Goal: Task Accomplishment & Management: Complete application form

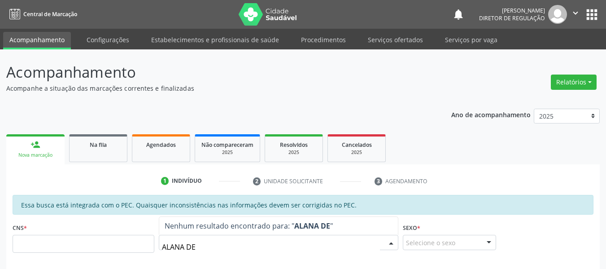
type input "ALANA DE S"
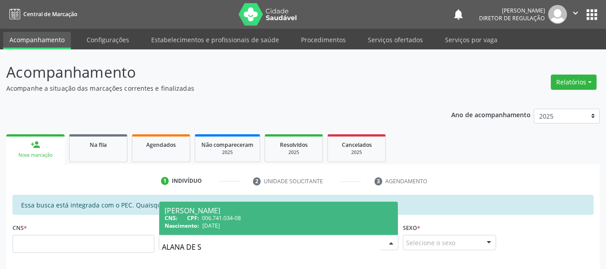
click at [236, 217] on span "006.741.034-08" at bounding box center [221, 218] width 39 height 8
type input "006.741.034-08"
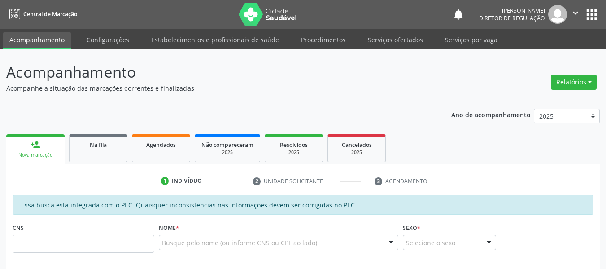
scroll to position [135, 0]
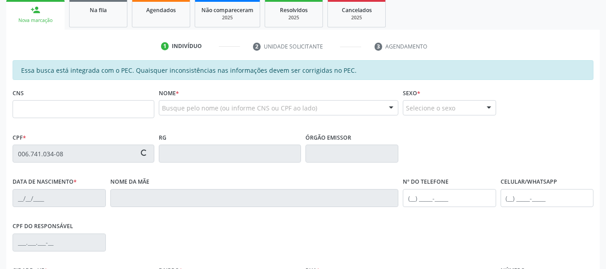
type input "[DATE]"
type input "[PERSON_NAME]"
type input "[PHONE_NUMBER]"
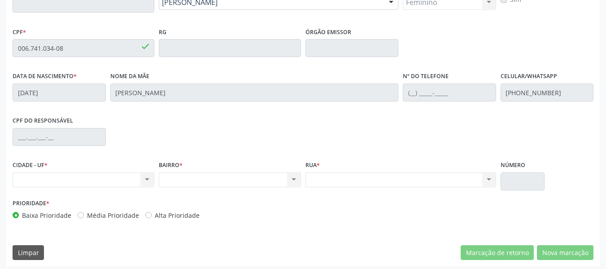
scroll to position [244, 0]
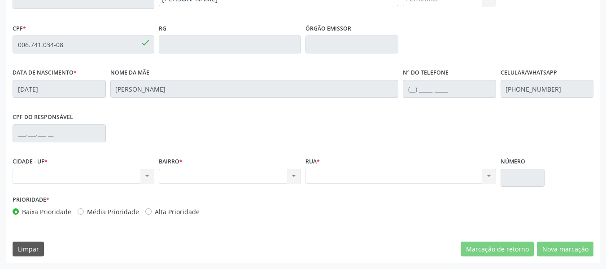
click at [135, 176] on div "Nenhum resultado encontrado para: " " Não há nenhuma opção para ser exibida." at bounding box center [84, 176] width 142 height 15
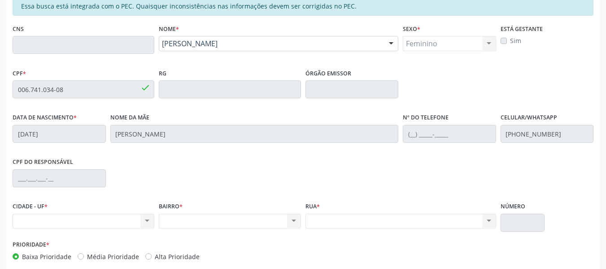
click at [0, 89] on div "Acompanhamento Acompanhe a situação das marcações correntes e finalizadas Relat…" at bounding box center [303, 82] width 606 height 463
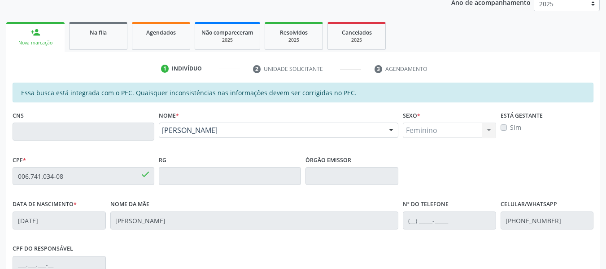
scroll to position [109, 0]
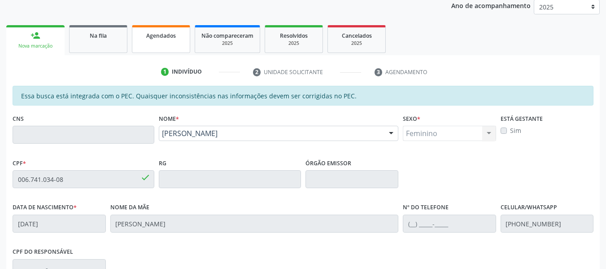
click at [166, 34] on span "Agendados" at bounding box center [161, 36] width 30 height 8
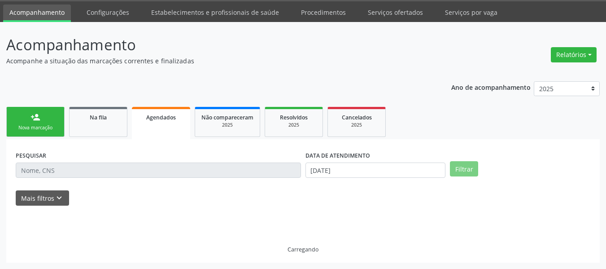
scroll to position [27, 0]
click at [170, 35] on p "Acompanhamento" at bounding box center [214, 45] width 416 height 22
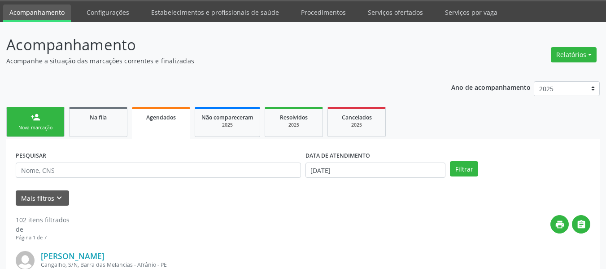
click at [29, 129] on div "Nova marcação" at bounding box center [35, 127] width 45 height 7
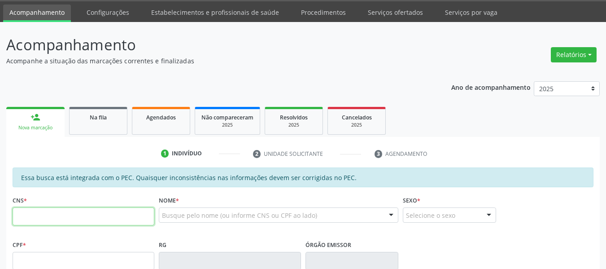
click at [85, 217] on input "text" at bounding box center [84, 216] width 142 height 18
type input "702 1027 8800 1894"
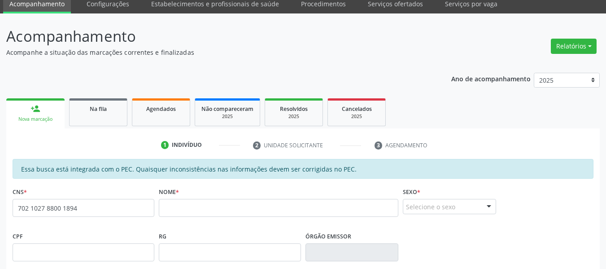
scroll to position [0, 0]
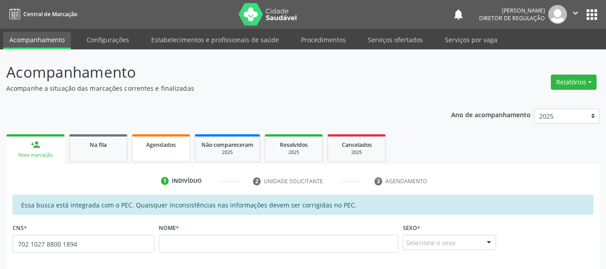
click at [165, 153] on link "Agendados" at bounding box center [161, 148] width 58 height 28
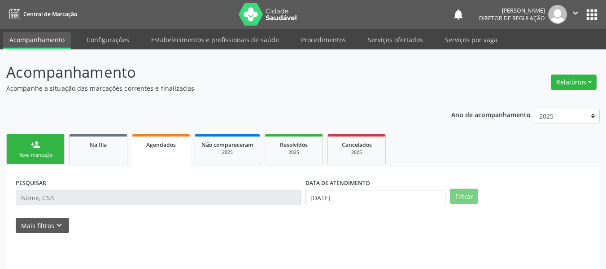
click at [166, 154] on link "Agendados" at bounding box center [161, 150] width 58 height 32
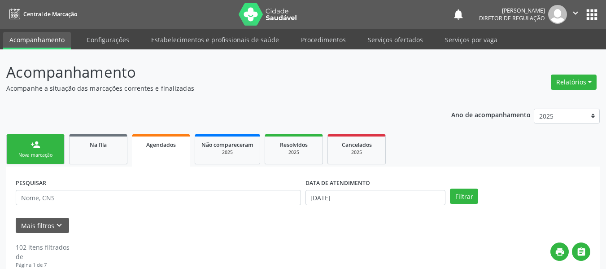
click at [39, 158] on div "Nova marcação" at bounding box center [35, 155] width 45 height 7
click at [35, 158] on div "Nova marcação" at bounding box center [35, 155] width 45 height 7
click at [36, 157] on div "Nova marcação" at bounding box center [35, 155] width 45 height 7
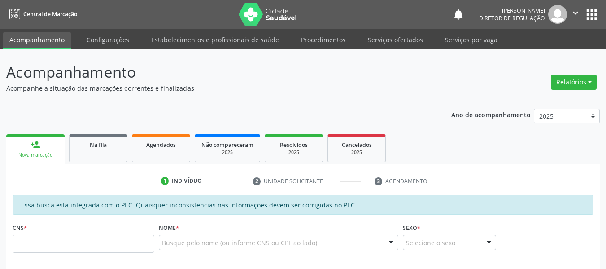
click at [35, 155] on div "Nova marcação" at bounding box center [36, 155] width 46 height 7
click at [229, 255] on div "Busque pelo nome (ou informe CNS ou CPF ao lado) Nenhum resultado encontrado pa…" at bounding box center [279, 246] width 240 height 22
drag, startPoint x: 220, startPoint y: 246, endPoint x: 219, endPoint y: 241, distance: 5.4
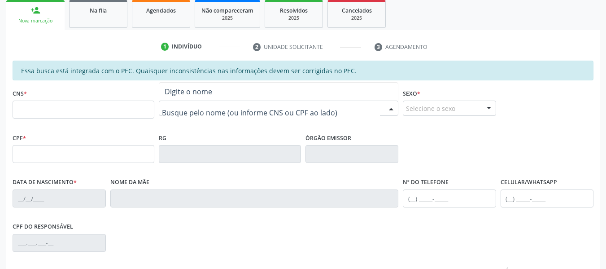
scroll to position [135, 0]
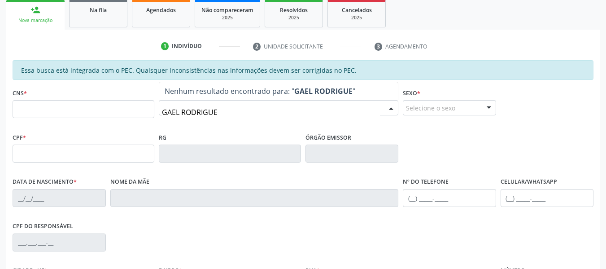
type input "[PERSON_NAME]"
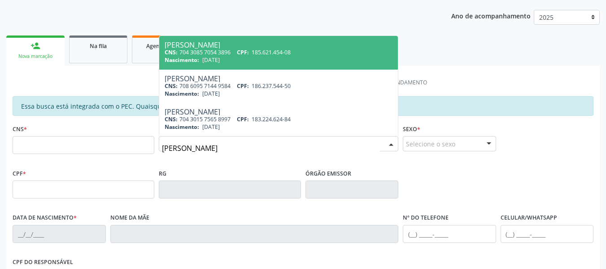
scroll to position [45, 0]
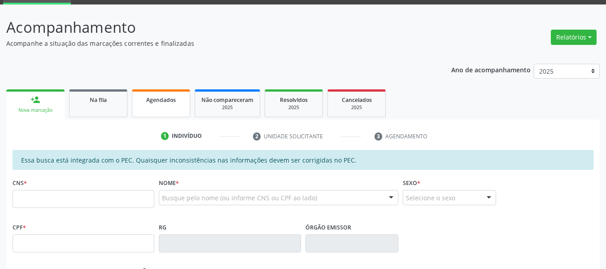
click at [141, 99] on div "Agendados" at bounding box center [161, 99] width 45 height 9
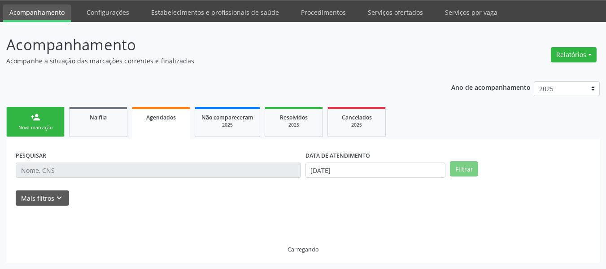
click at [147, 100] on div "Ano de acompanhamento 2025 2024 2023 2022 2021 2020 2019 2018 person_add Nova m…" at bounding box center [303, 169] width 594 height 188
click at [17, 122] on link "person_add Nova marcação" at bounding box center [35, 122] width 58 height 30
click at [21, 122] on link "person_add Nova marcação" at bounding box center [35, 122] width 58 height 30
click at [23, 123] on link "person_add Nova marcação" at bounding box center [35, 122] width 58 height 30
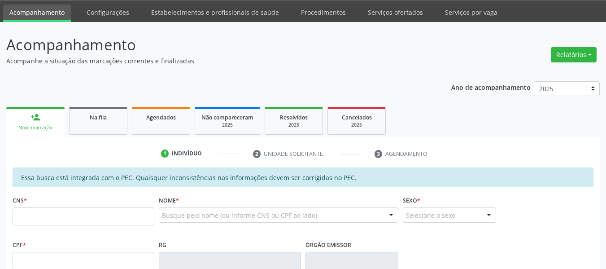
click at [37, 127] on div "Nova marcação" at bounding box center [36, 127] width 46 height 7
drag, startPoint x: 51, startPoint y: 220, endPoint x: 56, endPoint y: 208, distance: 12.9
click at [55, 213] on input "text" at bounding box center [84, 216] width 142 height 18
type input "707 0008 1669 0431"
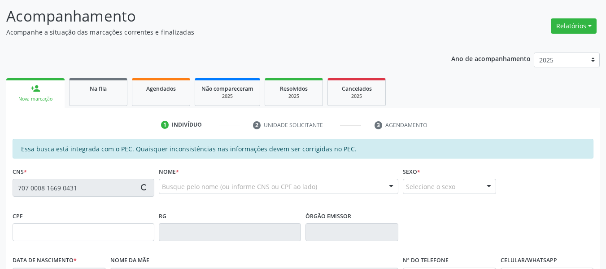
scroll to position [72, 0]
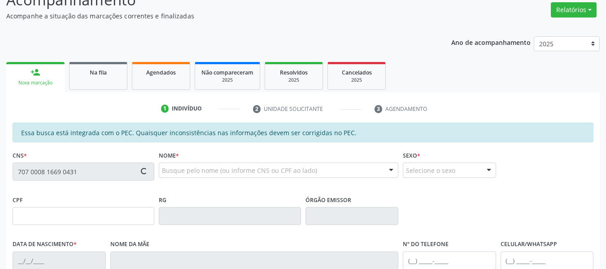
type input "681.538.134-04"
type input "[DATE]"
type input "[PERSON_NAME]"
type input "[PHONE_NUMBER]"
type input "S/N"
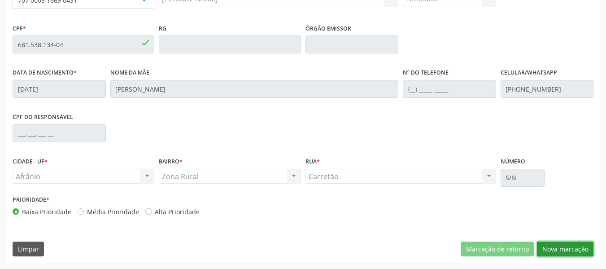
click at [565, 246] on button "Nova marcação" at bounding box center [565, 248] width 57 height 15
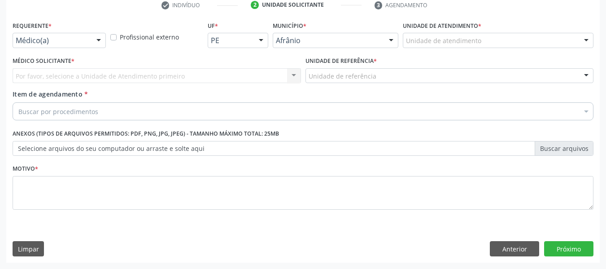
scroll to position [176, 0]
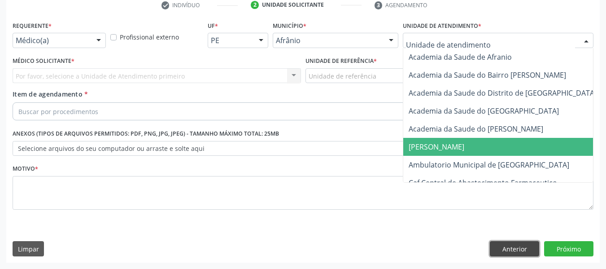
click at [503, 249] on button "Anterior" at bounding box center [514, 248] width 49 height 15
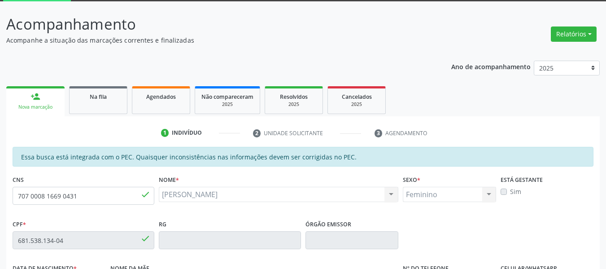
scroll to position [41, 0]
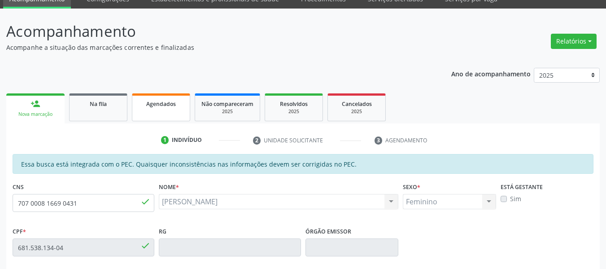
click at [169, 109] on link "Agendados" at bounding box center [161, 107] width 58 height 28
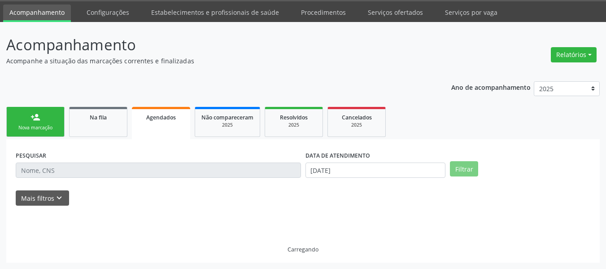
scroll to position [27, 0]
click at [149, 113] on div "Agendados" at bounding box center [161, 116] width 46 height 9
click at [20, 123] on link "person_add Nova marcação" at bounding box center [35, 122] width 58 height 30
click at [26, 120] on link "person_add Nova marcação" at bounding box center [35, 122] width 58 height 30
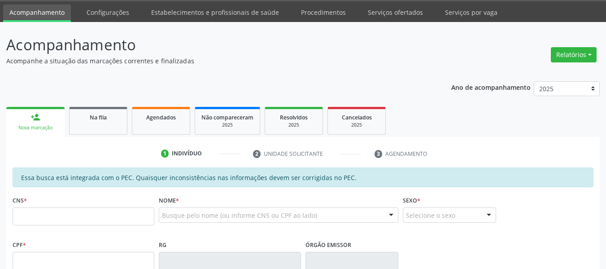
click at [29, 120] on link "person_add Nova marcação" at bounding box center [35, 122] width 58 height 30
click at [82, 219] on input "text" at bounding box center [84, 216] width 142 height 18
type input "702 0078 5273 1784"
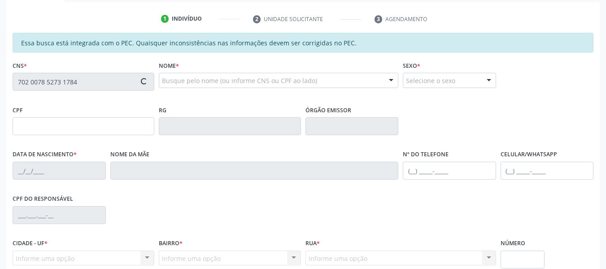
type input "038.789.994-45"
type input "[DATE]"
type input "[PERSON_NAME]"
type input "[PHONE_NUMBER]"
type input "49"
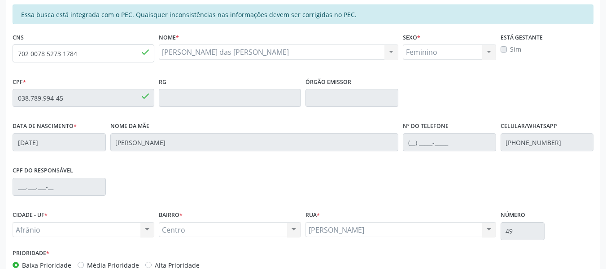
scroll to position [109, 0]
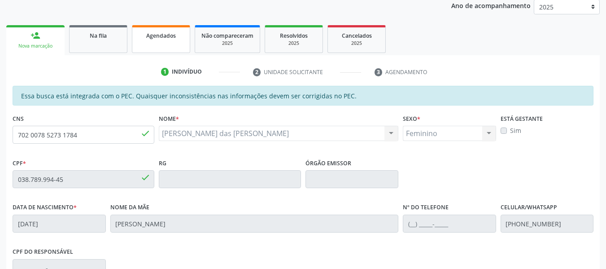
click at [162, 39] on span "Agendados" at bounding box center [161, 36] width 30 height 8
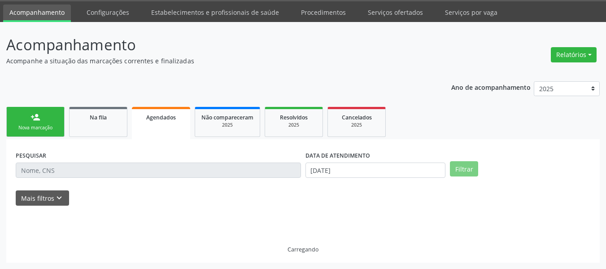
scroll to position [27, 0]
click at [50, 121] on link "person_add Nova marcação" at bounding box center [35, 122] width 58 height 30
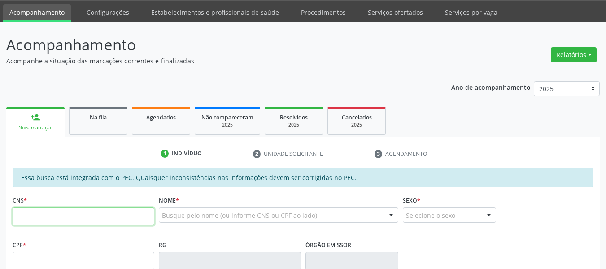
click at [70, 222] on input "text" at bounding box center [84, 216] width 142 height 18
drag, startPoint x: 222, startPoint y: 218, endPoint x: 216, endPoint y: 222, distance: 6.8
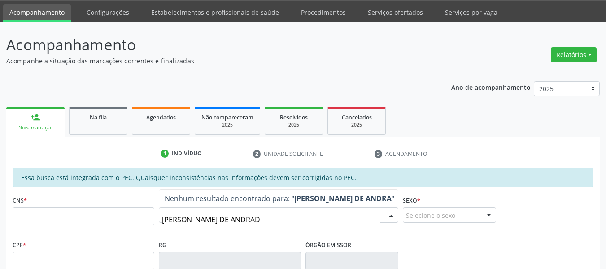
type input "[PERSON_NAME]"
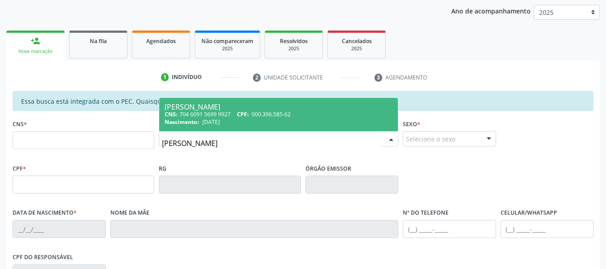
scroll to position [117, 0]
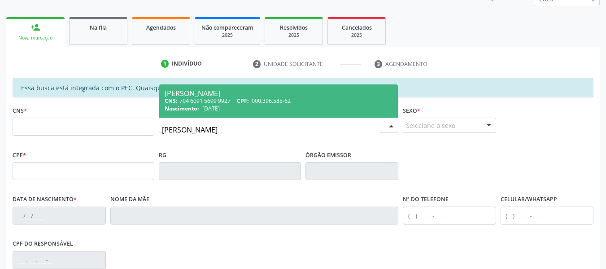
click at [242, 99] on span "CPF:" at bounding box center [243, 101] width 12 height 8
type input "704 6091 5699 9927"
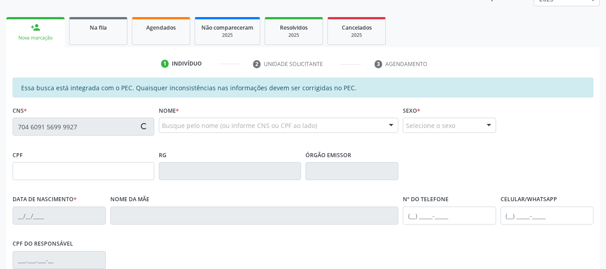
type input "000.396.585-62"
type input "[DATE]"
type input "[PERSON_NAME]"
type input "[PHONE_NUMBER]"
type input "S/N"
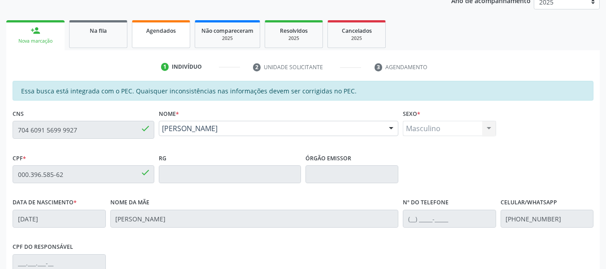
scroll to position [64, 0]
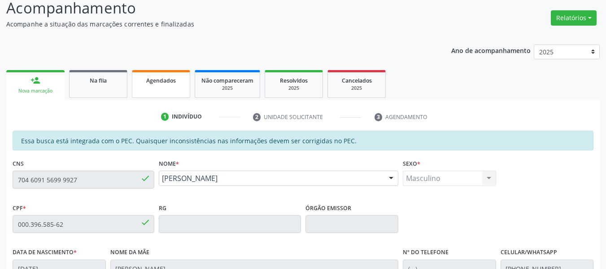
click at [166, 89] on link "Agendados" at bounding box center [161, 84] width 58 height 28
click at [168, 85] on div "Ano de acompanhamento 2025 2024 2023 2022 2021 2020 2019 2018 person_add Nova m…" at bounding box center [303, 240] width 594 height 404
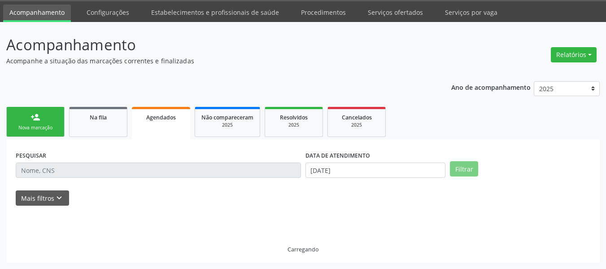
scroll to position [27, 0]
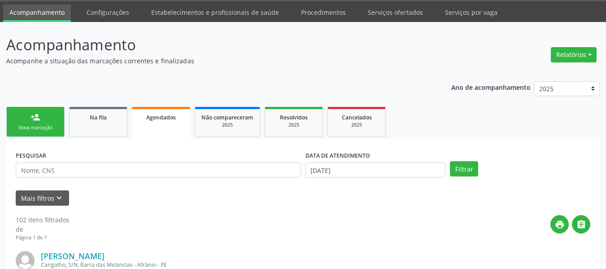
click at [45, 126] on div "Nova marcação" at bounding box center [35, 127] width 45 height 7
click at [46, 127] on div "Nova marcação" at bounding box center [35, 127] width 45 height 7
click at [45, 127] on div "Nova marcação" at bounding box center [35, 127] width 45 height 7
click at [44, 127] on div "Nova marcação" at bounding box center [35, 127] width 45 height 7
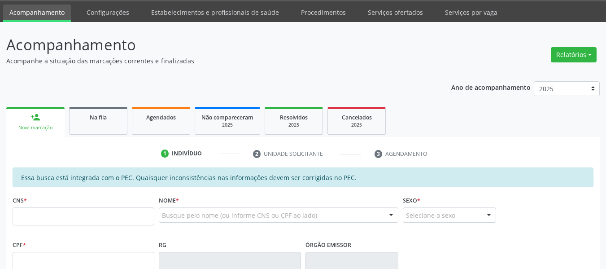
click at [42, 128] on div "Nova marcação" at bounding box center [36, 127] width 46 height 7
click at [46, 209] on input "text" at bounding box center [84, 216] width 142 height 18
type input "702 9075 2825 2479"
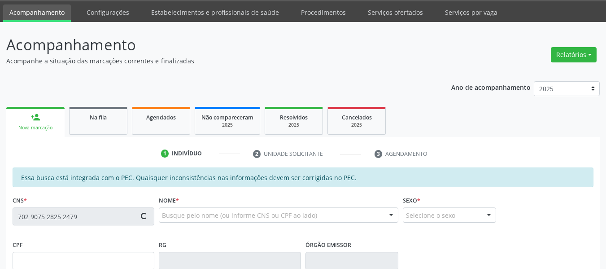
type input "022.166.674-55"
type input "[DATE]"
type input "[PERSON_NAME]"
type input "[PHONE_NUMBER]"
type input "S/N"
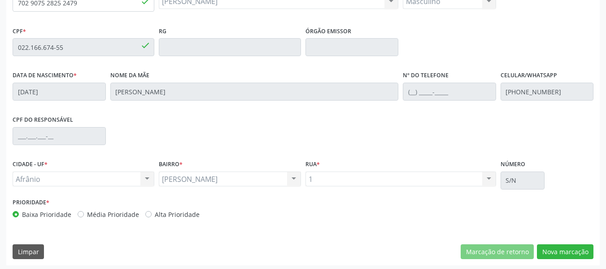
scroll to position [244, 0]
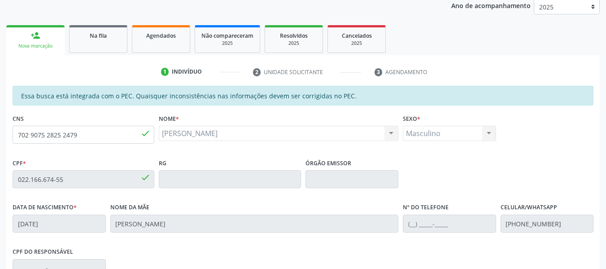
click at [155, 47] on link "Agendados" at bounding box center [161, 39] width 58 height 28
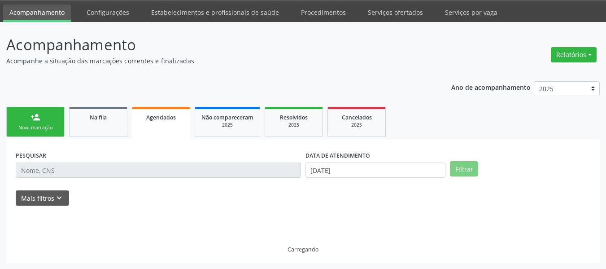
scroll to position [27, 0]
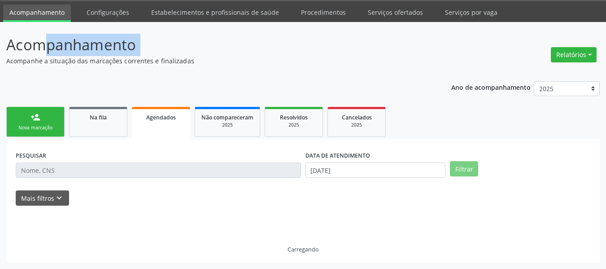
click at [155, 47] on p "Acompanhamento" at bounding box center [214, 45] width 416 height 22
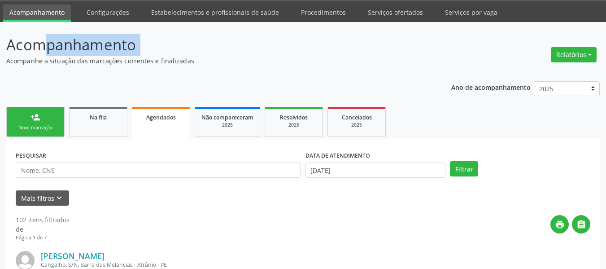
click at [20, 129] on div "Nova marcação" at bounding box center [35, 127] width 45 height 7
click at [24, 126] on div "Nova marcação" at bounding box center [35, 127] width 45 height 7
click at [33, 128] on div "Nova marcação" at bounding box center [35, 127] width 45 height 7
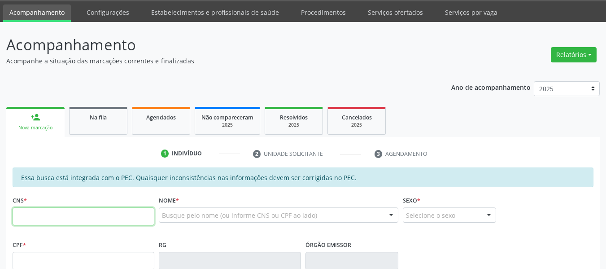
click at [60, 213] on input "text" at bounding box center [84, 216] width 142 height 18
drag, startPoint x: 83, startPoint y: 213, endPoint x: 0, endPoint y: 178, distance: 90.3
click at [0, 178] on div "Acompanhamento Acompanhe a situação das marcações correntes e finalizadas Relat…" at bounding box center [303, 253] width 606 height 463
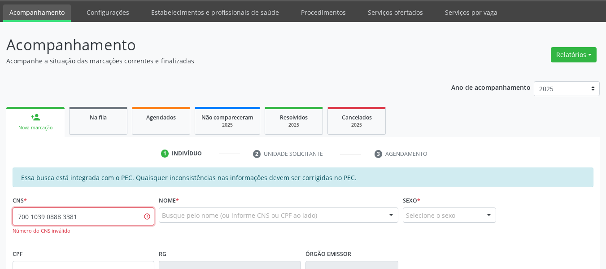
drag, startPoint x: 88, startPoint y: 214, endPoint x: 0, endPoint y: 217, distance: 88.0
click at [0, 217] on div "Acompanhamento Acompanhe a situação das marcações correntes e finalizadas Relat…" at bounding box center [303, 258] width 606 height 472
type input "700 1039 0883 3810"
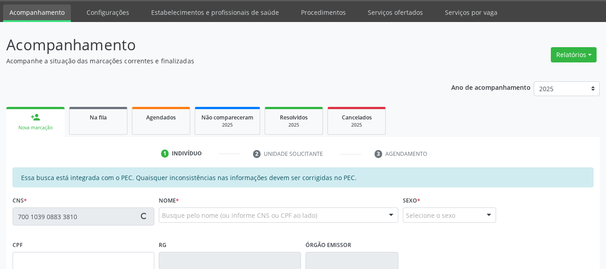
type input "178.392.514-04"
type input "[DATE]"
type input "[PERSON_NAME]"
type input "[PHONE_NUMBER]"
type input "S/N"
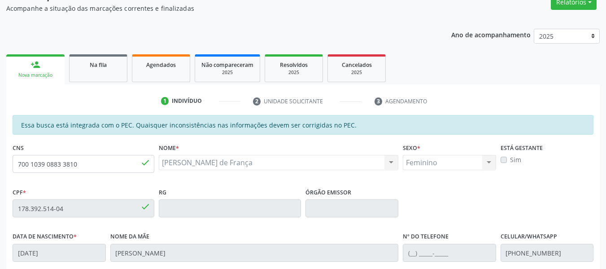
scroll to position [64, 0]
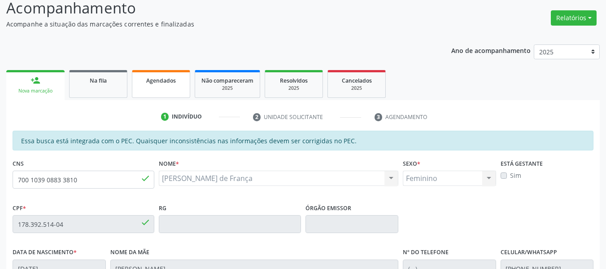
click at [158, 79] on span "Agendados" at bounding box center [161, 81] width 30 height 8
click at [158, 79] on div "Ano de acompanhamento 2025 2024 2023 2022 2021 2020 2019 2018 person_add Nova m…" at bounding box center [303, 240] width 594 height 404
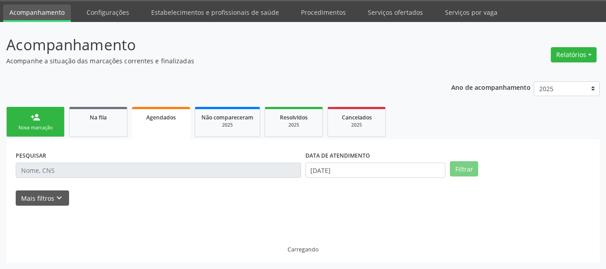
scroll to position [27, 0]
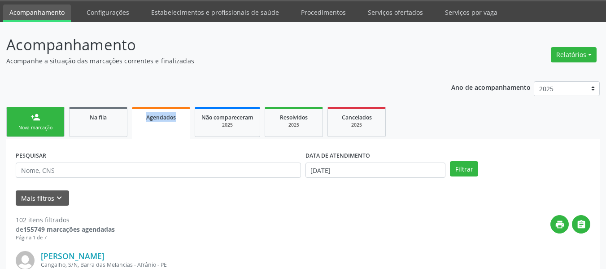
click at [54, 127] on div "Nova marcação" at bounding box center [35, 127] width 45 height 7
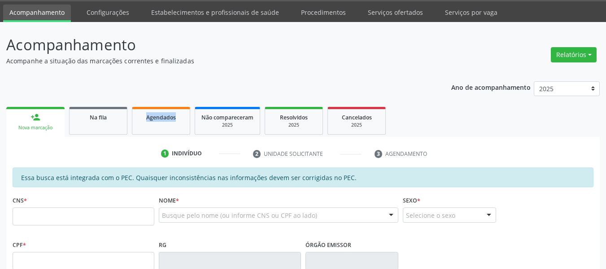
click at [41, 118] on link "person_add Nova marcação" at bounding box center [35, 122] width 58 height 30
click at [40, 234] on div "CNS *" at bounding box center [83, 215] width 146 height 44
click at [31, 206] on div "CNS *" at bounding box center [84, 209] width 142 height 32
click at [36, 212] on input "text" at bounding box center [84, 216] width 142 height 18
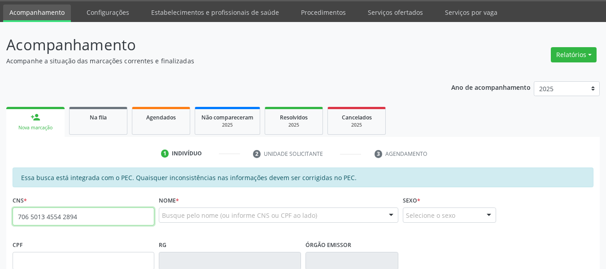
type input "706 5013 4554 2894"
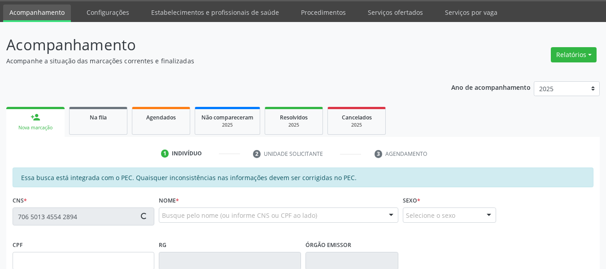
type input "064.061.354-31"
type input "[DATE]"
type input "[PERSON_NAME]"
type input "[PHONE_NUMBER]"
type input "S/N"
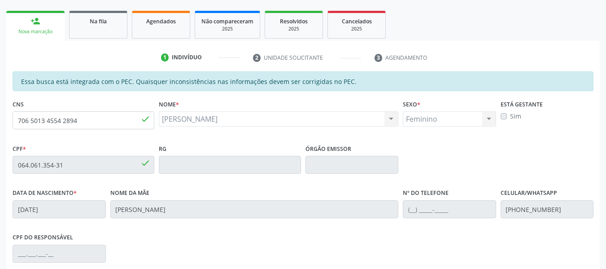
scroll to position [109, 0]
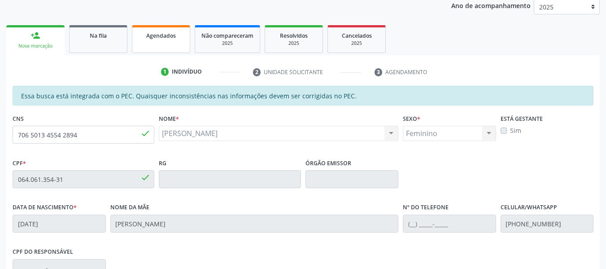
click at [169, 44] on link "Agendados" at bounding box center [161, 39] width 58 height 28
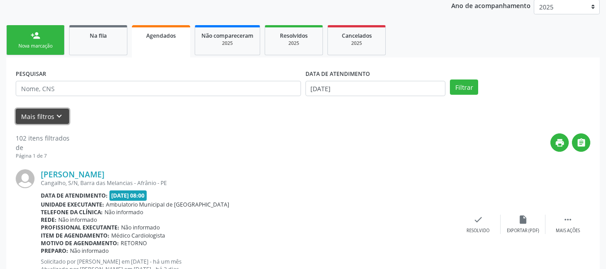
click at [53, 118] on button "Mais filtros keyboard_arrow_down" at bounding box center [42, 117] width 53 height 16
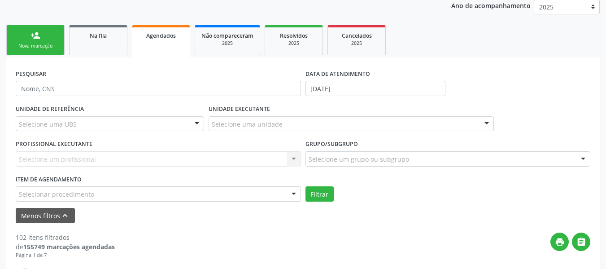
click at [54, 45] on div "Nova marcação" at bounding box center [35, 46] width 45 height 7
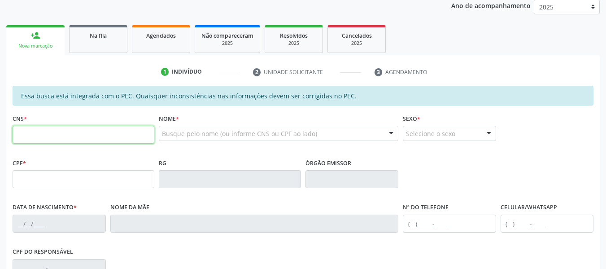
click at [82, 132] on input "text" at bounding box center [84, 135] width 142 height 18
type input "700 0023 7138 5004"
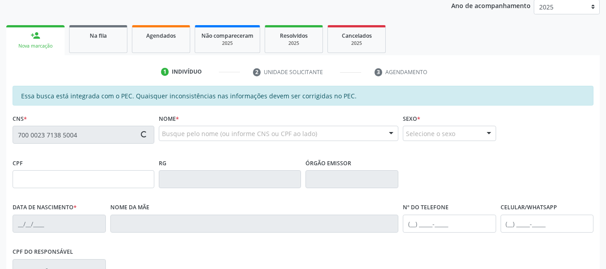
type input "985.249.924-68"
type input "[DATE]"
type input "Benedita [PERSON_NAME]"
type input "[PHONE_NUMBER]"
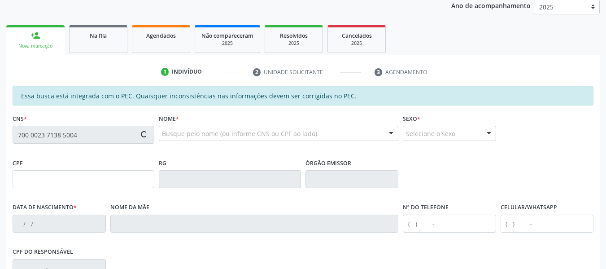
type input "S/N"
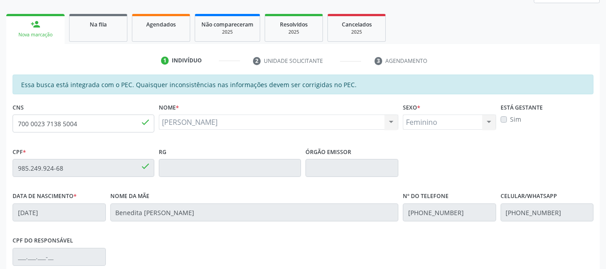
scroll to position [0, 0]
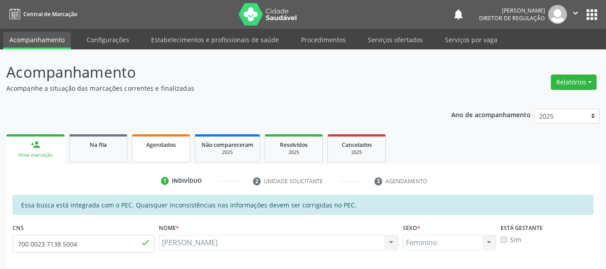
click at [158, 155] on link "Agendados" at bounding box center [161, 148] width 58 height 28
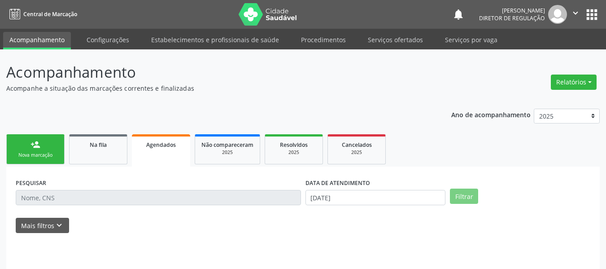
click at [157, 154] on link "Agendados" at bounding box center [161, 150] width 58 height 32
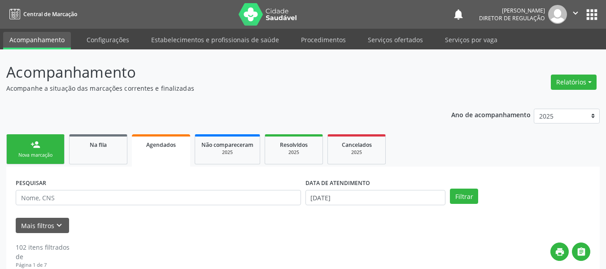
click at [33, 152] on div "Nova marcação" at bounding box center [35, 155] width 45 height 7
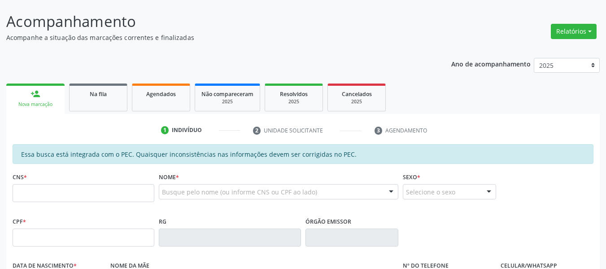
scroll to position [90, 0]
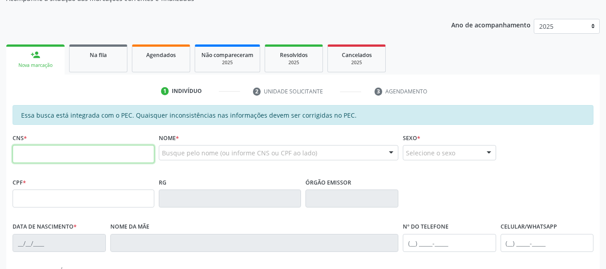
click at [30, 152] on input "text" at bounding box center [84, 154] width 142 height 18
type input "706 2020 4173 0767"
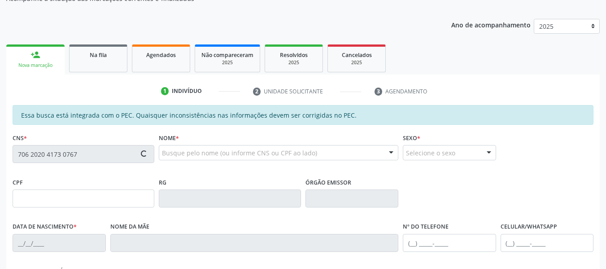
type input "[DATE]"
type input "[PERSON_NAME]"
type input "[PHONE_NUMBER]"
type input "S/N"
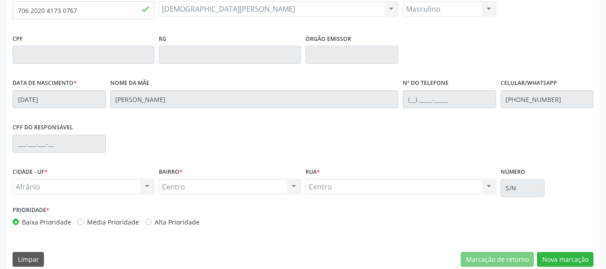
scroll to position [244, 0]
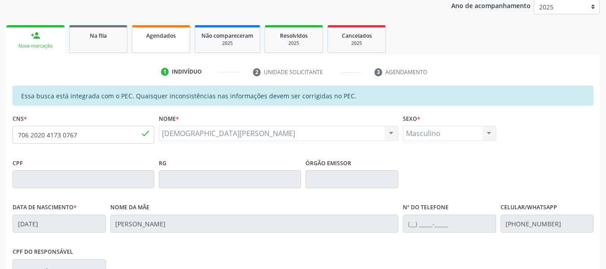
click at [162, 47] on link "Agendados" at bounding box center [161, 39] width 58 height 28
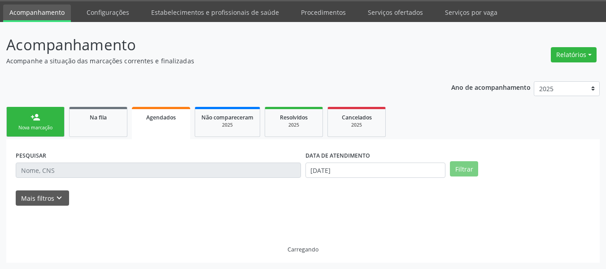
scroll to position [27, 0]
click at [37, 108] on link "person_add Nova marcação" at bounding box center [35, 122] width 58 height 30
click at [33, 118] on div "person_add" at bounding box center [36, 117] width 10 height 10
click at [33, 122] on link "person_add Nova marcação" at bounding box center [35, 122] width 58 height 30
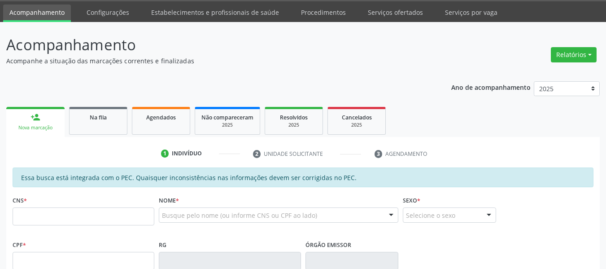
click at [39, 121] on div "person_add" at bounding box center [36, 117] width 10 height 10
click at [38, 210] on input "text" at bounding box center [84, 216] width 142 height 18
type input "705 4004 7359 3191"
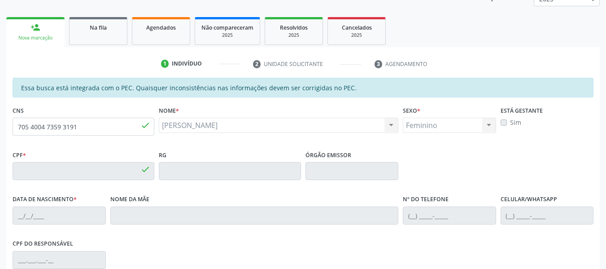
type input "046.585.474-57"
type input "[DATE]"
type input "[PERSON_NAME]"
type input "[PHONE_NUMBER]"
type input "S/N"
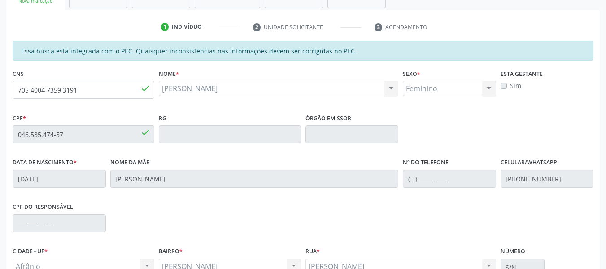
scroll to position [109, 0]
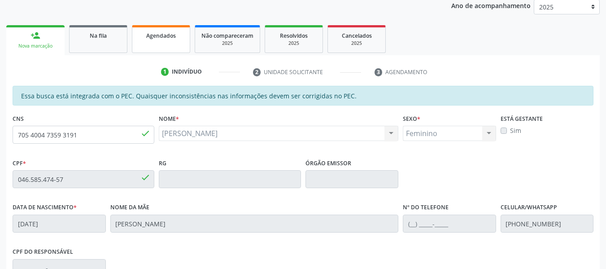
click at [151, 44] on link "Agendados" at bounding box center [161, 39] width 58 height 28
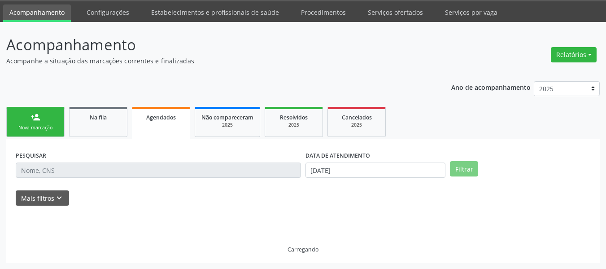
scroll to position [27, 0]
click at [151, 44] on p "Acompanhamento" at bounding box center [214, 45] width 416 height 22
click at [35, 118] on div "person_add" at bounding box center [36, 117] width 10 height 10
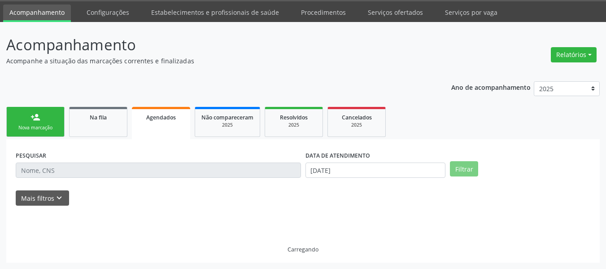
click at [35, 118] on div "person_add" at bounding box center [36, 117] width 10 height 10
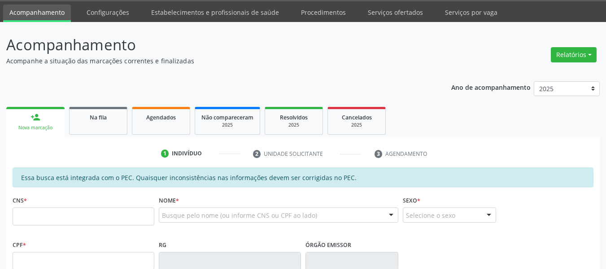
click at [35, 118] on div "person_add" at bounding box center [36, 117] width 10 height 10
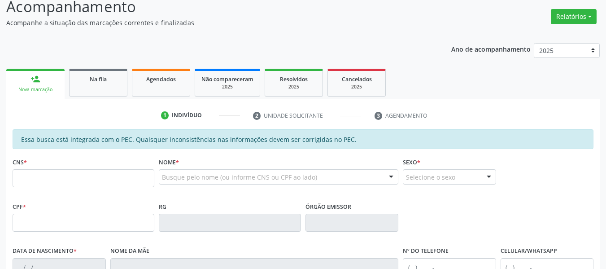
scroll to position [117, 0]
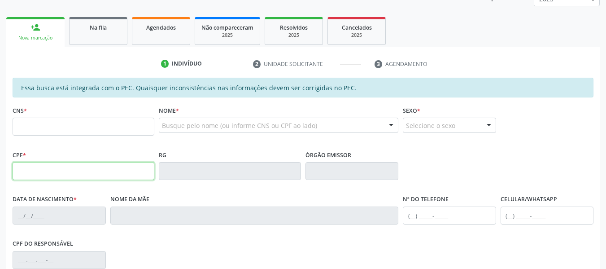
click at [47, 169] on input "text" at bounding box center [84, 171] width 142 height 18
type input "706.906.804-22"
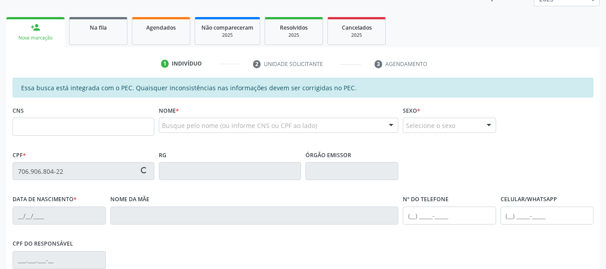
type input "703 4032 0712 4815"
type input "[DATE]"
type input "[PERSON_NAME]"
type input "[PHONE_NUMBER]"
type input "S/N"
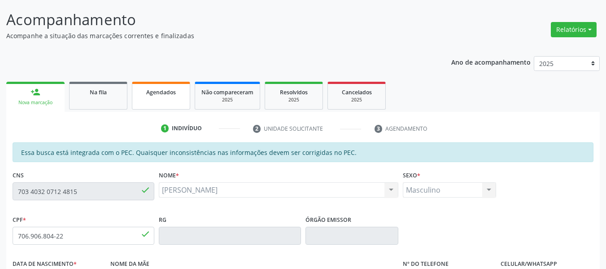
scroll to position [0, 0]
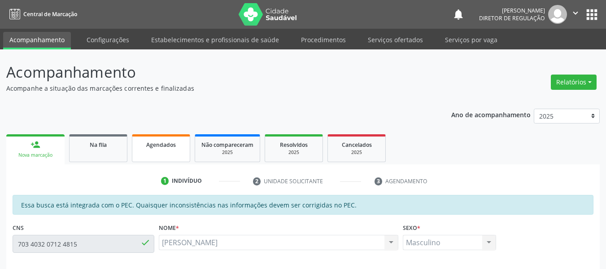
click at [166, 150] on link "Agendados" at bounding box center [161, 148] width 58 height 28
click at [166, 151] on link "Agendados" at bounding box center [161, 148] width 58 height 28
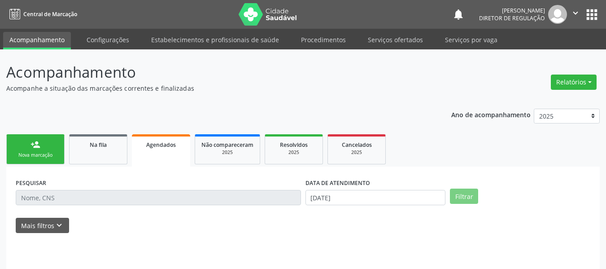
click at [164, 153] on link "Agendados" at bounding box center [161, 150] width 58 height 32
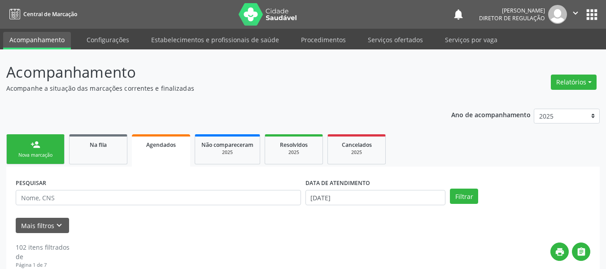
click at [22, 154] on div "Nova marcação" at bounding box center [35, 155] width 45 height 7
click at [23, 154] on div "Nova marcação" at bounding box center [35, 155] width 45 height 7
click at [25, 152] on div "Nova marcação" at bounding box center [35, 155] width 45 height 7
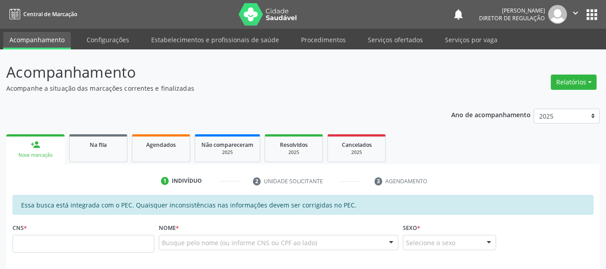
click at [36, 148] on div "person_add" at bounding box center [36, 145] width 10 height 10
click at [46, 230] on div "CNS *" at bounding box center [84, 237] width 142 height 32
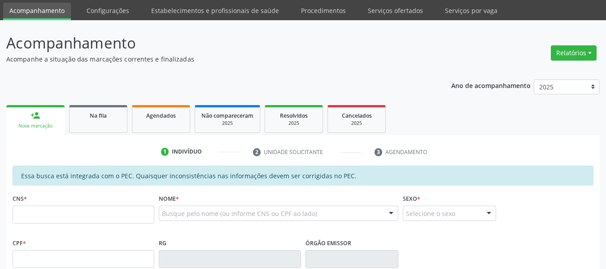
scroll to position [45, 0]
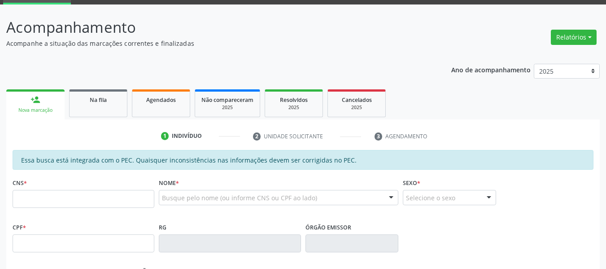
click at [43, 182] on div "CNS *" at bounding box center [84, 192] width 142 height 32
click at [46, 195] on input "text" at bounding box center [84, 199] width 142 height 18
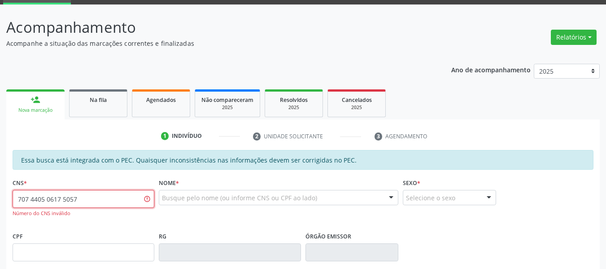
type input "707 4405 0617 5057"
drag, startPoint x: 101, startPoint y: 208, endPoint x: 0, endPoint y: 201, distance: 101.3
click at [0, 201] on div "Acompanhamento Acompanhe a situação das marcações correntes e finalizadas Relat…" at bounding box center [303, 240] width 606 height 472
drag, startPoint x: 94, startPoint y: 195, endPoint x: 0, endPoint y: 169, distance: 97.8
click at [0, 169] on div "Acompanhamento Acompanhe a situação das marcações correntes e finalizadas Relat…" at bounding box center [303, 240] width 606 height 472
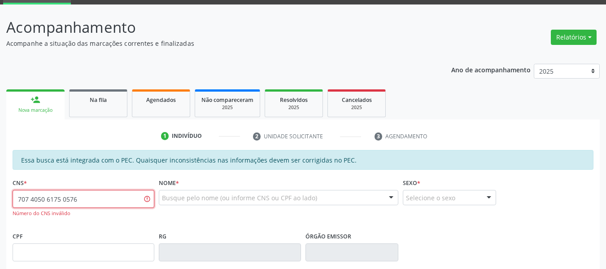
type input "707 4050 6175 0576"
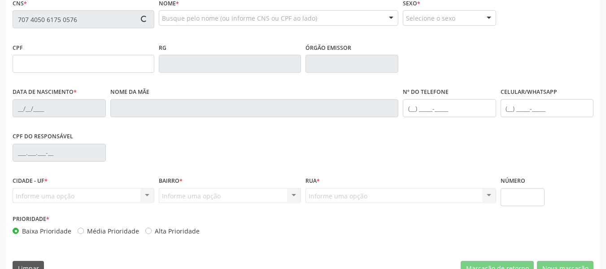
type input "599.903.094-34"
type input "[DATE]"
type input "[PERSON_NAME]"
type input "[PHONE_NUMBER]"
type input "S/N"
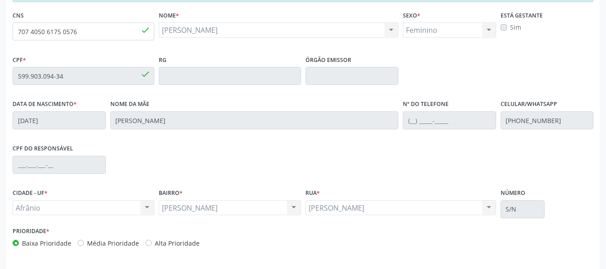
scroll to position [154, 0]
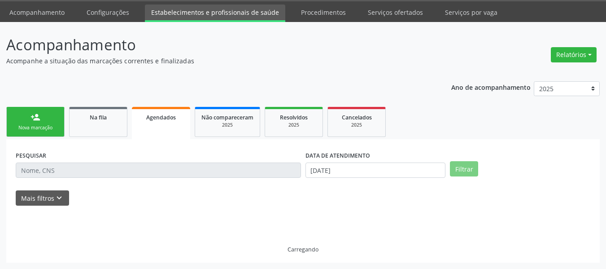
scroll to position [27, 0]
click at [50, 119] on link "person_add Nova marcação" at bounding box center [35, 122] width 58 height 30
click at [45, 123] on link "person_add Nova marcação" at bounding box center [35, 122] width 58 height 30
click at [46, 123] on link "person_add Nova marcação" at bounding box center [35, 122] width 58 height 30
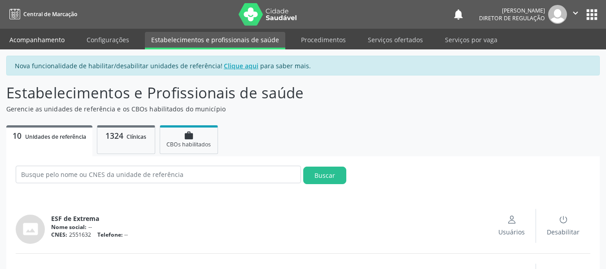
click at [57, 40] on link "Acompanhamento" at bounding box center [37, 40] width 68 height 16
click at [590, 12] on button "apps" at bounding box center [592, 15] width 16 height 16
click at [594, 7] on button "apps" at bounding box center [592, 15] width 16 height 16
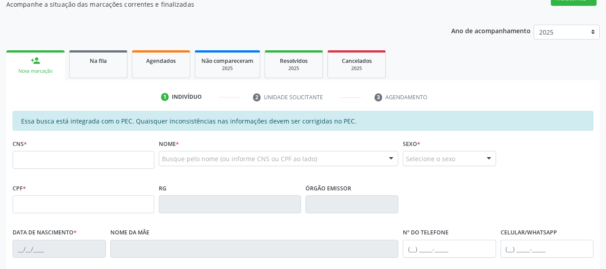
scroll to position [90, 0]
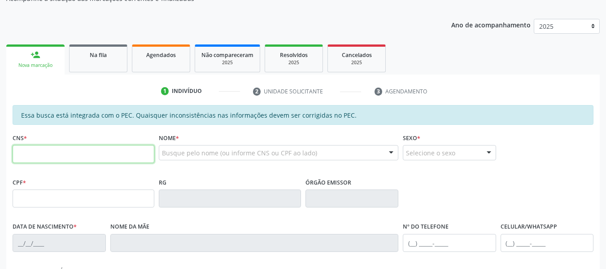
click at [56, 152] on input "text" at bounding box center [84, 154] width 142 height 18
type input "700 4071 7419 3650"
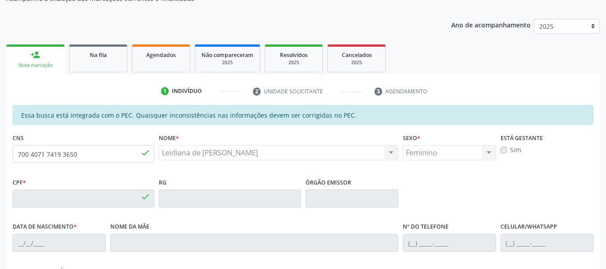
type input "082.080.744-38"
type input "[DATE]"
type input "[PERSON_NAME]"
type input "[PHONE_NUMBER]"
type input "S/N"
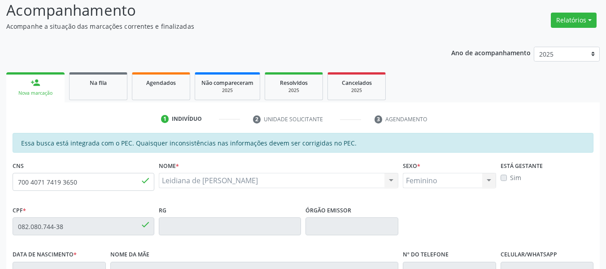
scroll to position [0, 0]
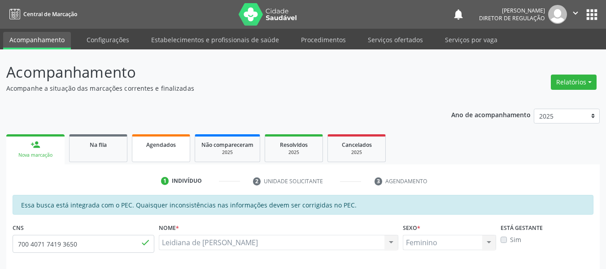
click at [173, 144] on span "Agendados" at bounding box center [161, 145] width 30 height 8
click at [173, 145] on span "Agendados" at bounding box center [161, 145] width 30 height 8
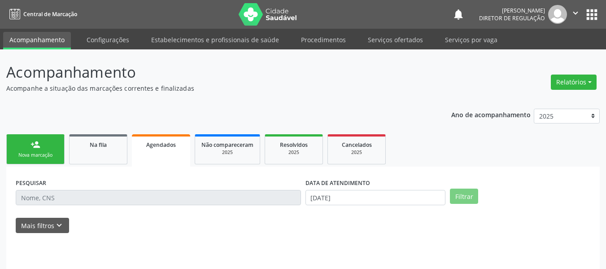
click at [173, 145] on span "Agendados" at bounding box center [161, 145] width 30 height 8
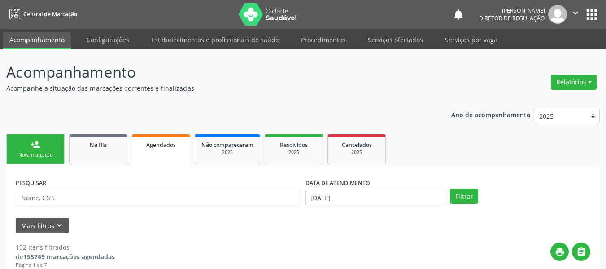
click at [43, 152] on div "Nova marcação" at bounding box center [35, 155] width 45 height 7
click at [43, 151] on link "person_add Nova marcação" at bounding box center [35, 149] width 58 height 30
click at [63, 143] on link "person_add Nova marcação" at bounding box center [35, 149] width 58 height 30
click at [64, 142] on link "person_add Nova marcação" at bounding box center [35, 149] width 58 height 30
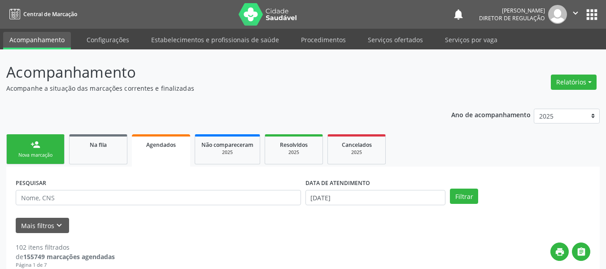
click at [64, 142] on link "person_add Nova marcação" at bounding box center [35, 149] width 58 height 30
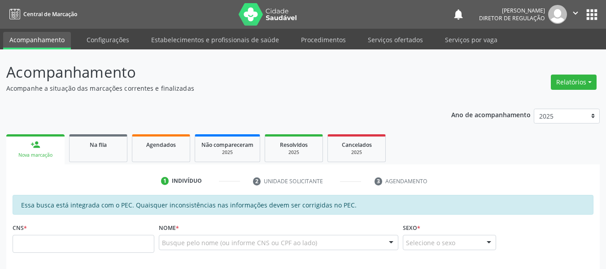
scroll to position [45, 0]
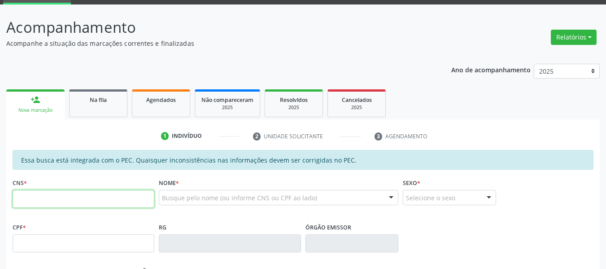
click at [58, 199] on input "text" at bounding box center [84, 199] width 142 height 18
type input "705 0004 0025 3955"
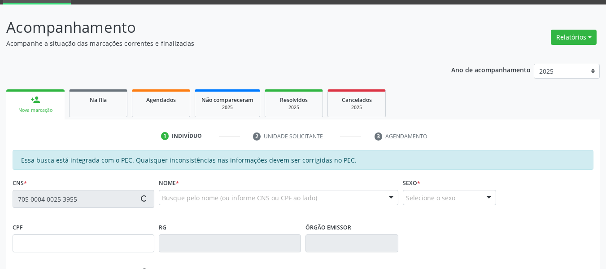
scroll to position [179, 0]
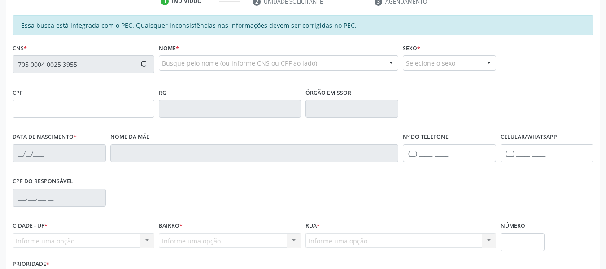
type input "046.596.294-73"
type input "[DATE]"
type input "[PERSON_NAME]"
type input "[PHONE_NUMBER]"
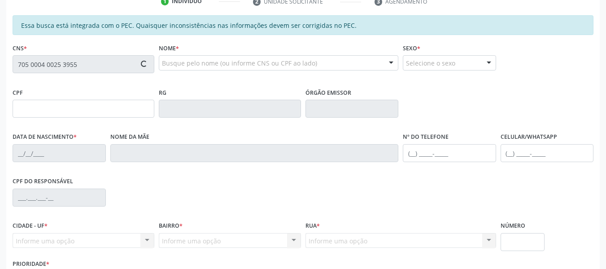
type input "S/N"
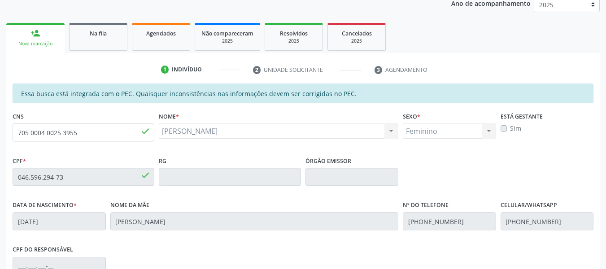
scroll to position [19, 0]
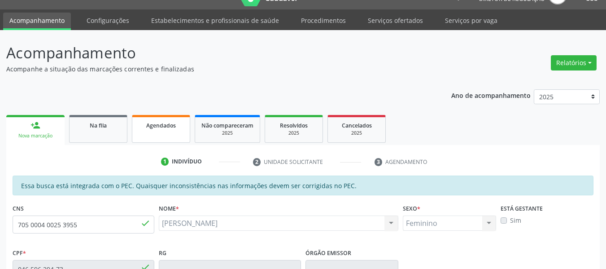
click at [158, 127] on span "Agendados" at bounding box center [161, 126] width 30 height 8
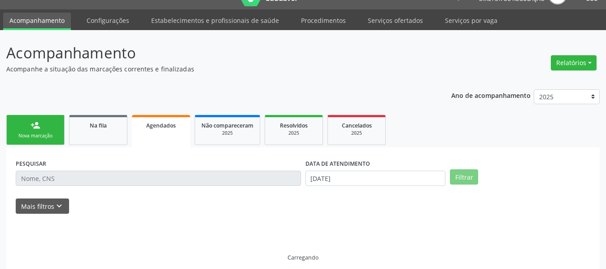
click at [42, 138] on div "Nova marcação" at bounding box center [35, 135] width 45 height 7
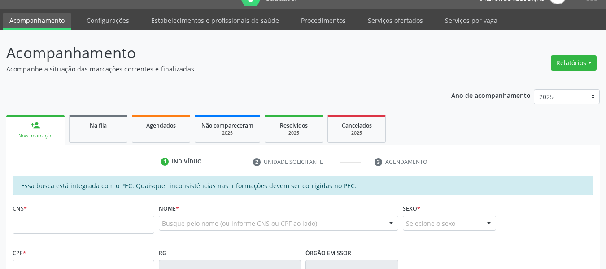
click at [50, 184] on div "Essa busca está integrada com o PEC. Quaisquer inconsistências nas informações …" at bounding box center [303, 185] width 581 height 20
click at [42, 224] on input "text" at bounding box center [84, 224] width 142 height 18
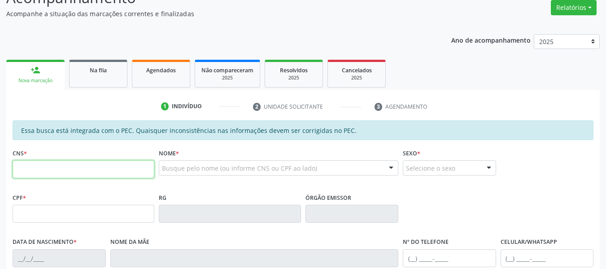
scroll to position [109, 0]
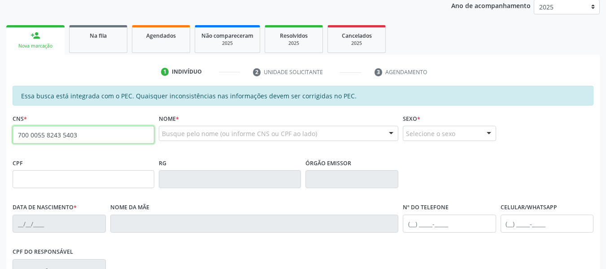
type input "700 0055 8243 5403"
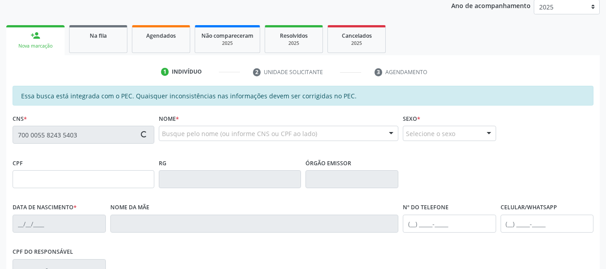
type input "040.367.374-73"
type input "[DATE]"
type input "[PERSON_NAME]"
type input "[PHONE_NUMBER]"
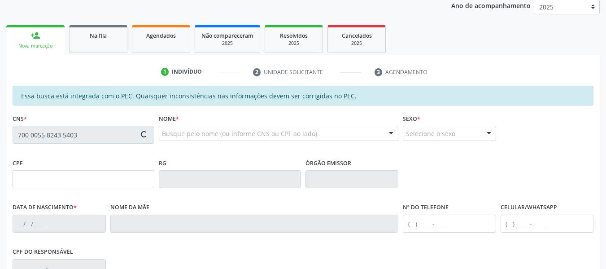
type input "200.585.918-42"
type input "S/N"
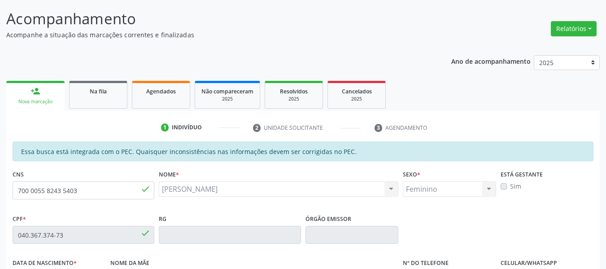
scroll to position [19, 0]
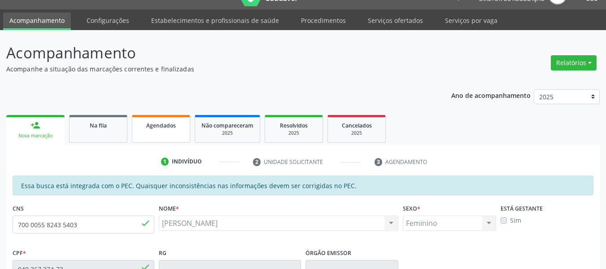
click at [161, 118] on link "Agendados" at bounding box center [161, 129] width 58 height 28
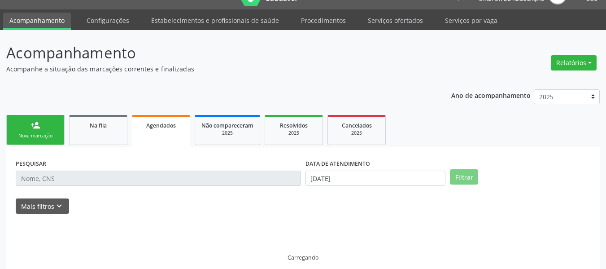
click at [161, 118] on link "Agendados" at bounding box center [161, 131] width 58 height 32
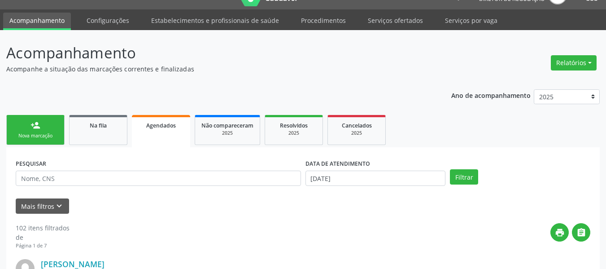
click at [40, 134] on div "Nova marcação" at bounding box center [35, 135] width 45 height 7
click at [41, 132] on div "Nova marcação" at bounding box center [35, 135] width 45 height 7
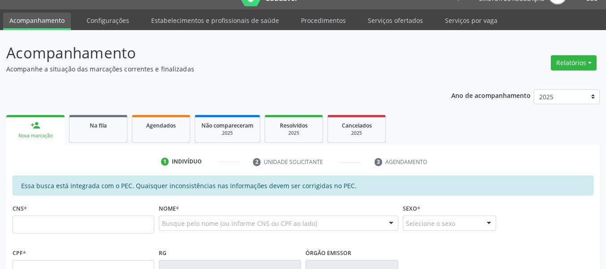
click at [41, 132] on div "Nova marcação" at bounding box center [36, 135] width 46 height 7
click at [51, 228] on input "text" at bounding box center [84, 224] width 142 height 18
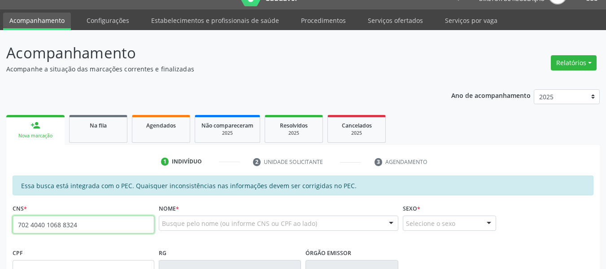
type input "702 4040 1068 8324"
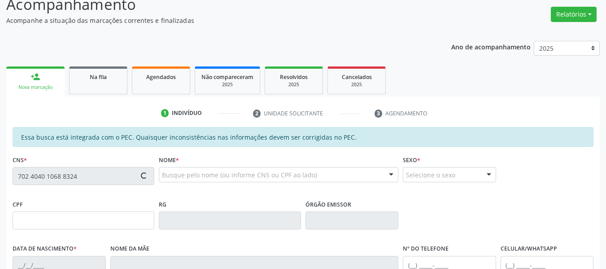
scroll to position [154, 0]
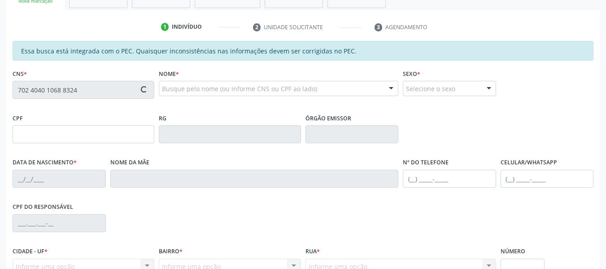
type input "749.083.084-20"
type input "[DATE]"
type input "Crispiniana Luzia da Conceicao"
type input "[PHONE_NUMBER]"
type input "S/N"
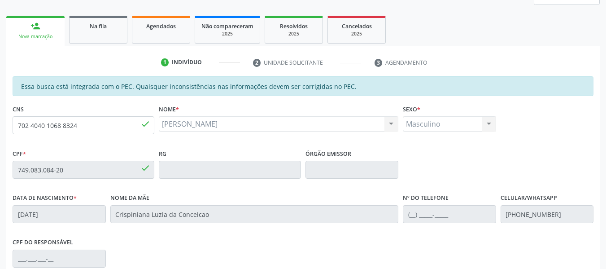
scroll to position [109, 0]
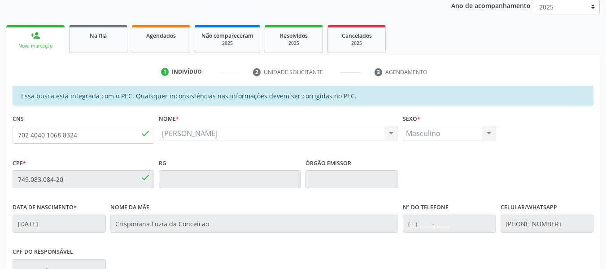
click at [176, 57] on div "1 Indivíduo 2 Unidade solicitante 3 Agendamento Essa busca está integrada com o…" at bounding box center [303, 226] width 594 height 342
click at [172, 46] on link "Agendados" at bounding box center [161, 39] width 58 height 28
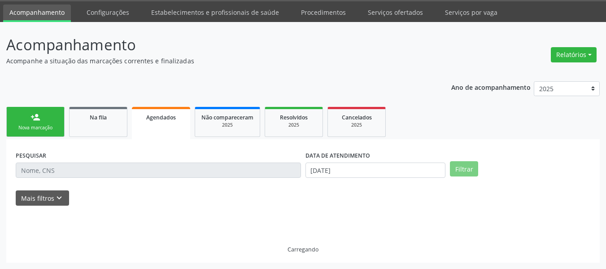
scroll to position [27, 0]
drag, startPoint x: 46, startPoint y: 134, endPoint x: 40, endPoint y: 118, distance: 16.5
click at [47, 134] on link "person_add Nova marcação" at bounding box center [35, 122] width 58 height 30
click at [38, 124] on div "Nova marcação" at bounding box center [35, 127] width 45 height 7
click at [39, 122] on link "person_add Nova marcação" at bounding box center [35, 122] width 58 height 30
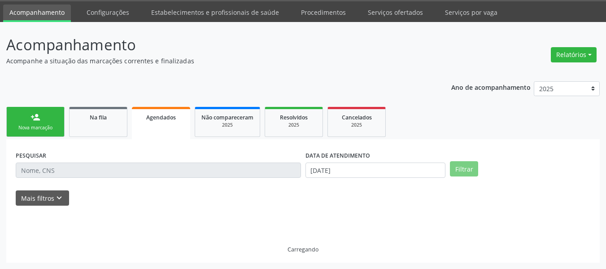
click at [40, 118] on div "person_add" at bounding box center [36, 117] width 10 height 10
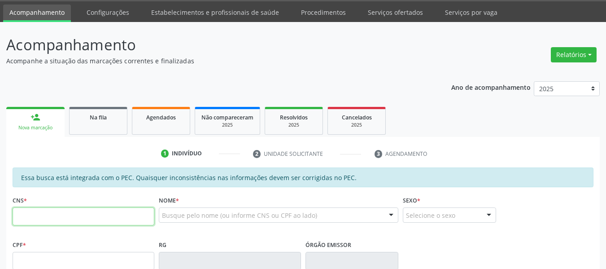
click at [64, 219] on input "text" at bounding box center [84, 216] width 142 height 18
type input "706 0038 4509 6342"
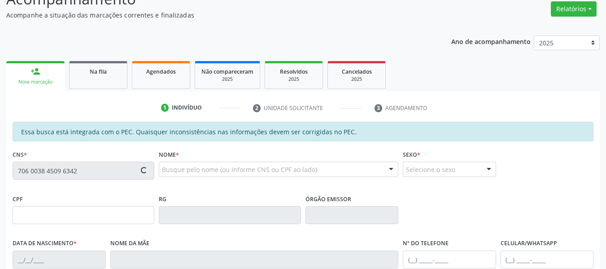
type input "042.254.174-50"
type input "[DATE]"
type input "[PERSON_NAME]"
type input "[PHONE_NUMBER]"
type input "S/N"
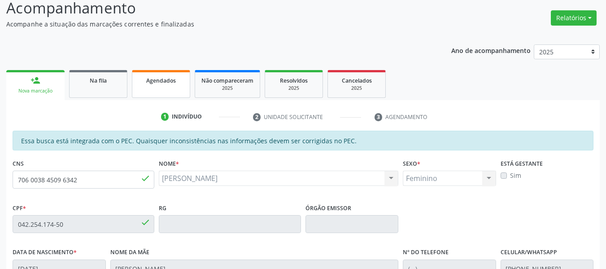
click at [177, 90] on link "Agendados" at bounding box center [161, 84] width 58 height 28
click at [166, 88] on div "Ano de acompanhamento 2025 2024 2023 2022 2021 2020 2019 2018 person_add Nova m…" at bounding box center [303, 240] width 594 height 404
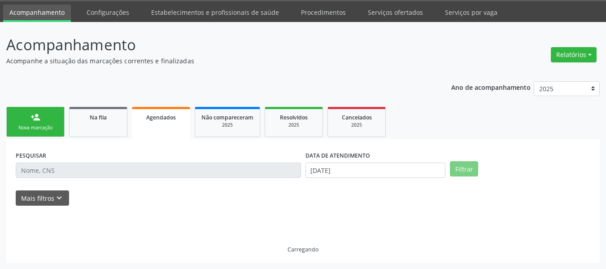
click at [166, 88] on div "Ano de acompanhamento 2025 2024 2023 2022 2021 2020 2019 2018 person_add Nova m…" at bounding box center [303, 169] width 594 height 188
click at [40, 136] on link "person_add Nova marcação" at bounding box center [35, 122] width 58 height 30
click at [32, 126] on div "Nova marcação" at bounding box center [35, 127] width 45 height 7
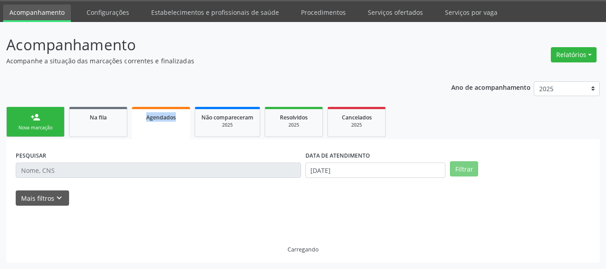
click at [33, 127] on div "Nova marcação" at bounding box center [35, 127] width 45 height 7
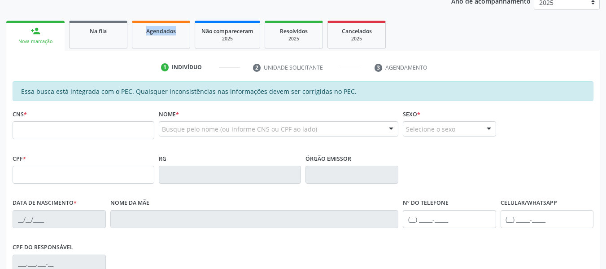
scroll to position [117, 0]
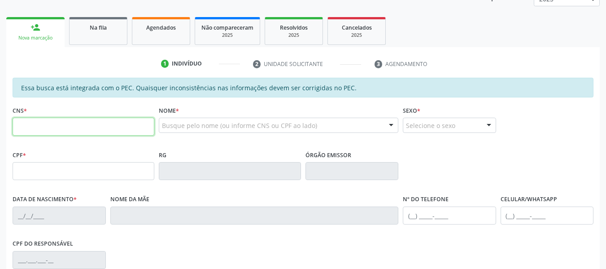
click at [52, 131] on input "text" at bounding box center [84, 127] width 142 height 18
type input "708 0008 0918 9925"
type input "825.331.304-78"
type input "[DATE]"
type input "[PERSON_NAME] Purificacao"
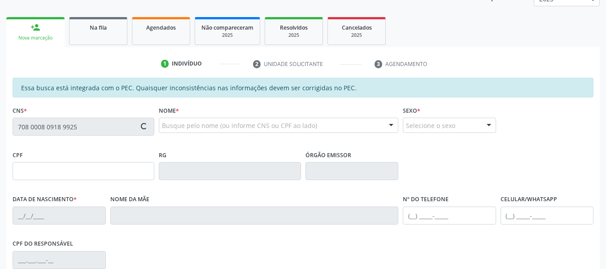
type input "[PHONE_NUMBER]"
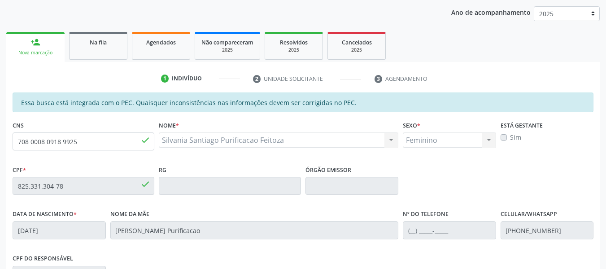
scroll to position [154, 0]
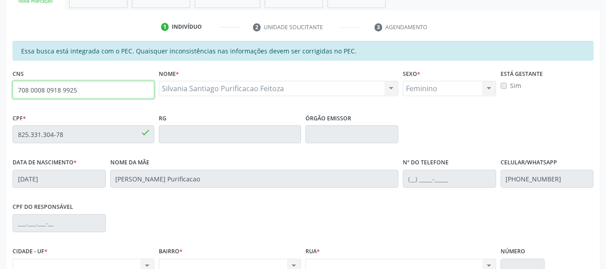
drag, startPoint x: 98, startPoint y: 95, endPoint x: 0, endPoint y: 83, distance: 98.6
click at [0, 83] on div "Acompanhamento Acompanhe a situação das marcações correntes e finalizadas Relat…" at bounding box center [303, 126] width 606 height 463
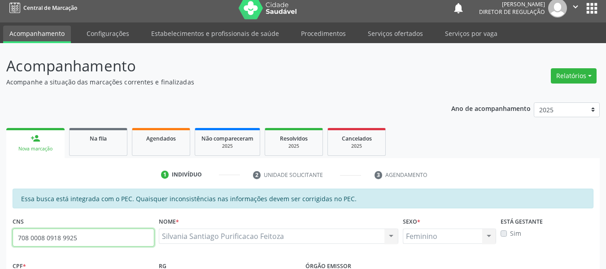
scroll to position [0, 0]
